Goal: Find specific page/section: Find specific page/section

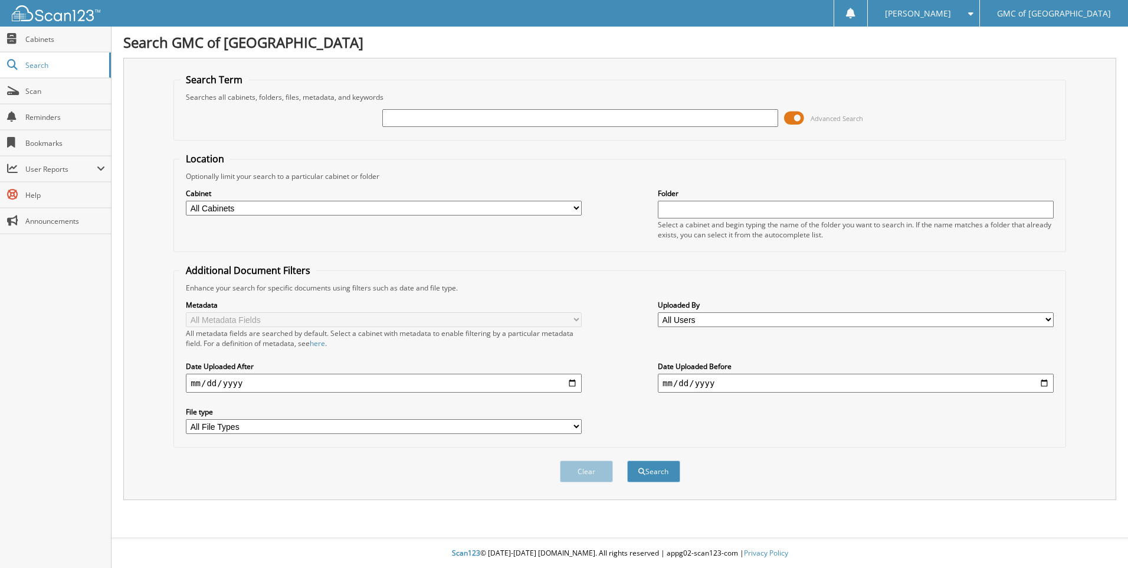
click at [804, 116] on span at bounding box center [794, 118] width 20 height 18
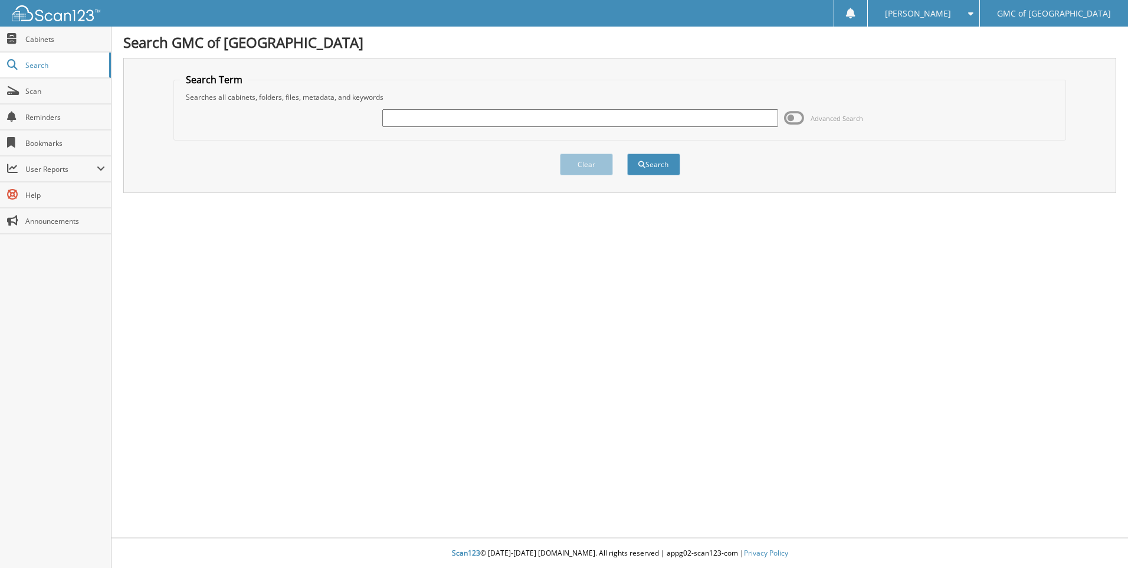
click at [713, 121] on input "text" at bounding box center [580, 118] width 396 height 18
type input "610322"
click at [627, 153] on button "Search" at bounding box center [653, 164] width 53 height 22
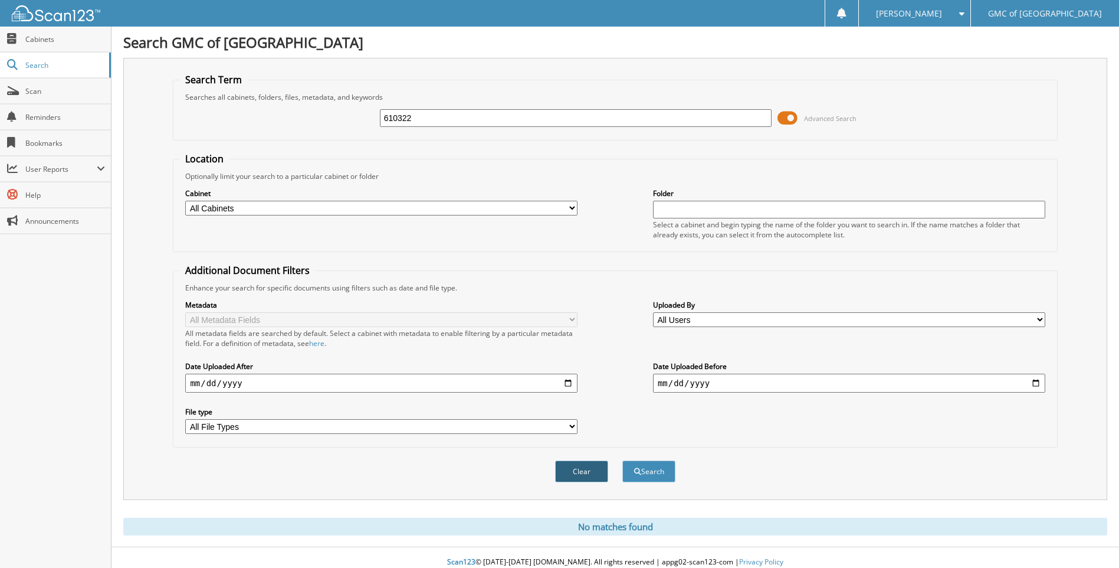
click at [579, 478] on button "Clear" at bounding box center [581, 471] width 53 height 22
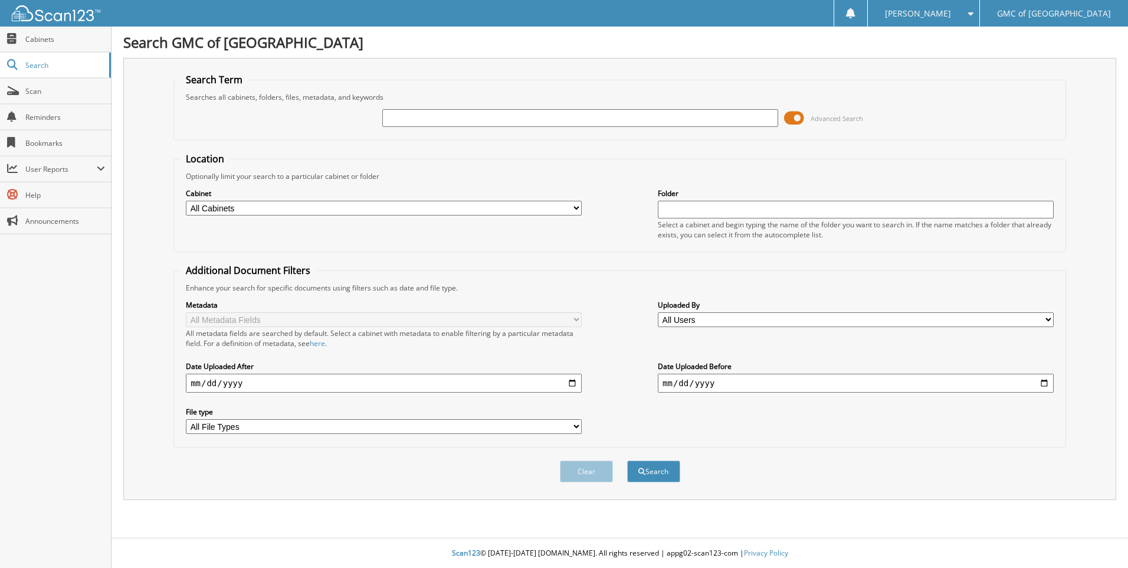
click at [790, 120] on span at bounding box center [794, 118] width 20 height 18
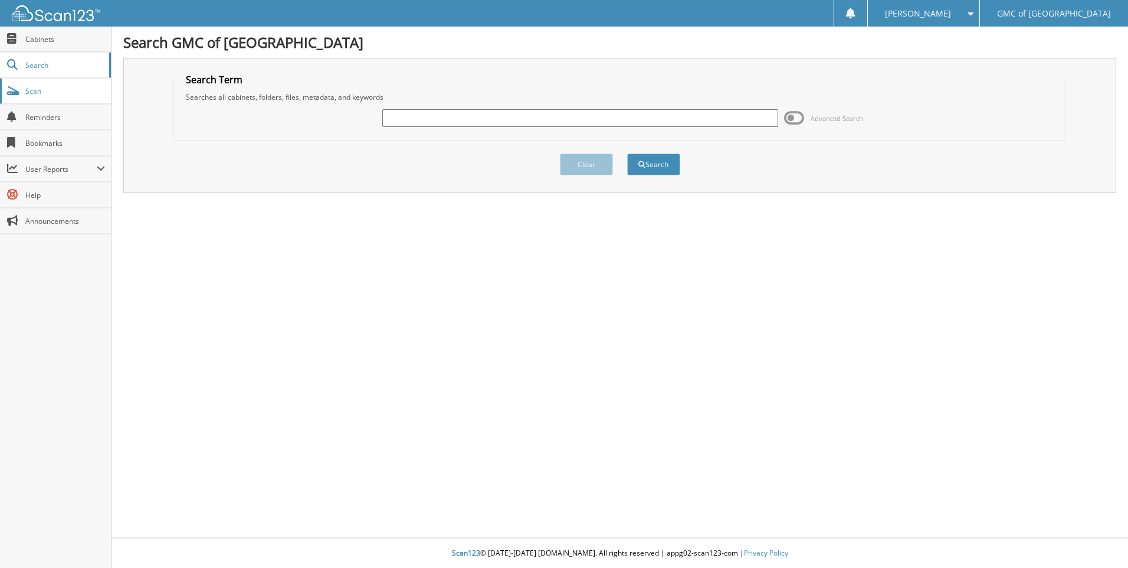
click at [65, 86] on span "Scan" at bounding box center [65, 91] width 80 height 10
